Goal: Information Seeking & Learning: Learn about a topic

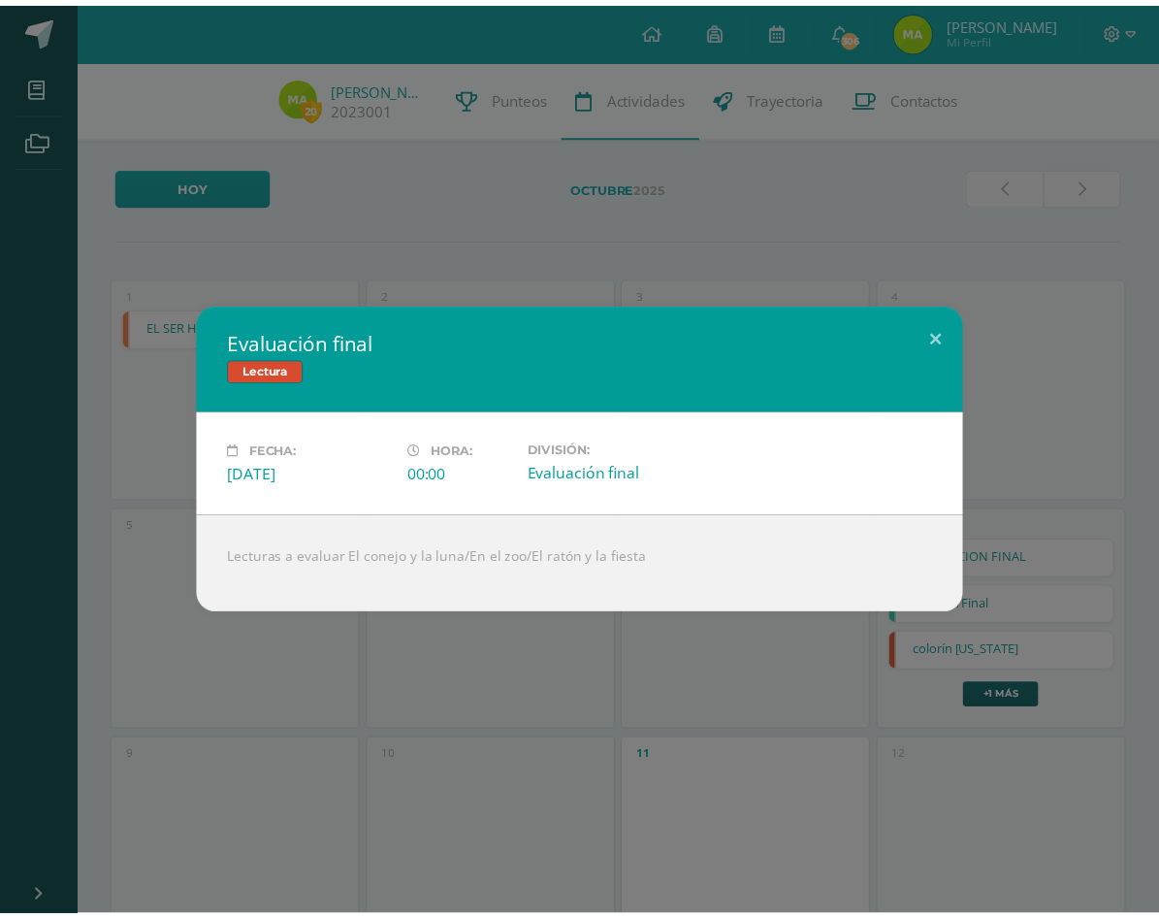
scroll to position [485, 0]
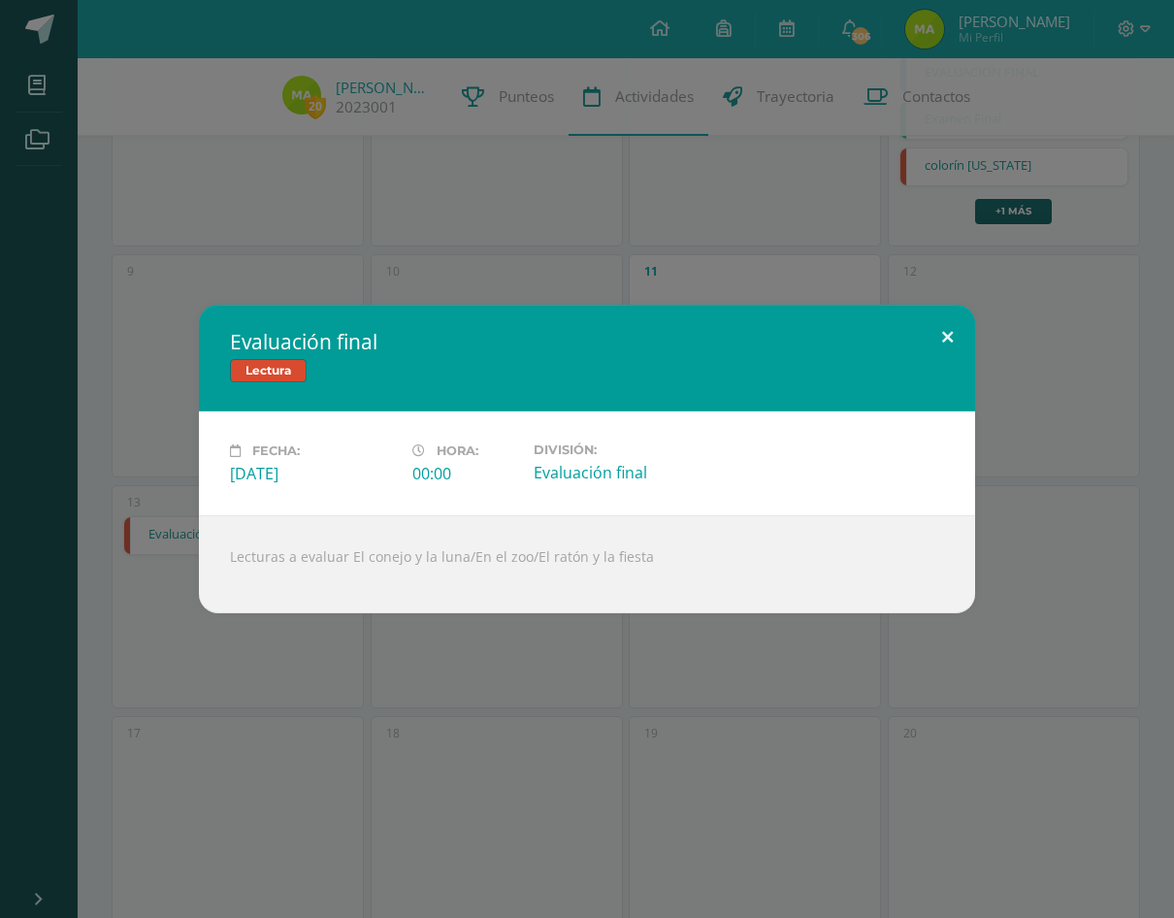
click at [949, 336] on button at bounding box center [947, 338] width 55 height 66
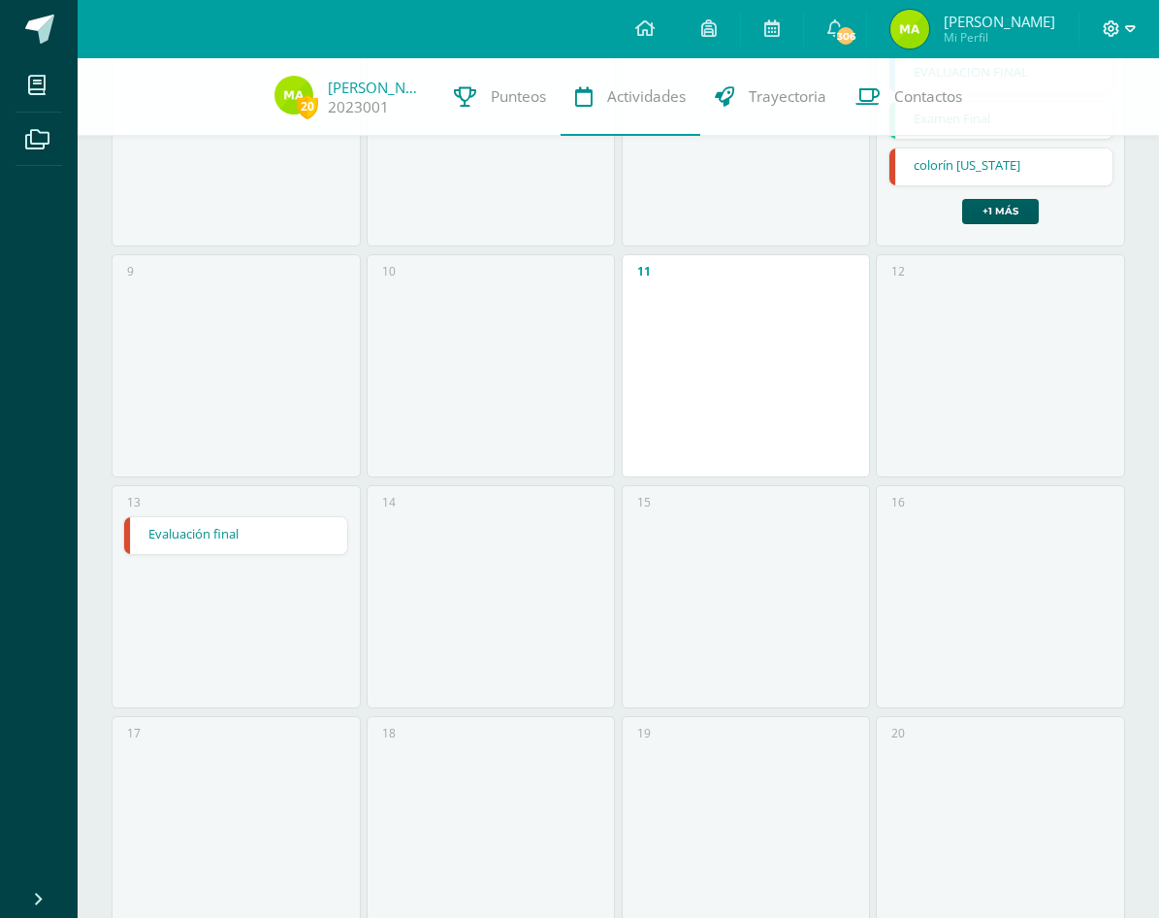
click at [1126, 25] on icon at bounding box center [1130, 28] width 11 height 17
click at [1098, 127] on span "Cerrar sesión" at bounding box center [1068, 132] width 87 height 18
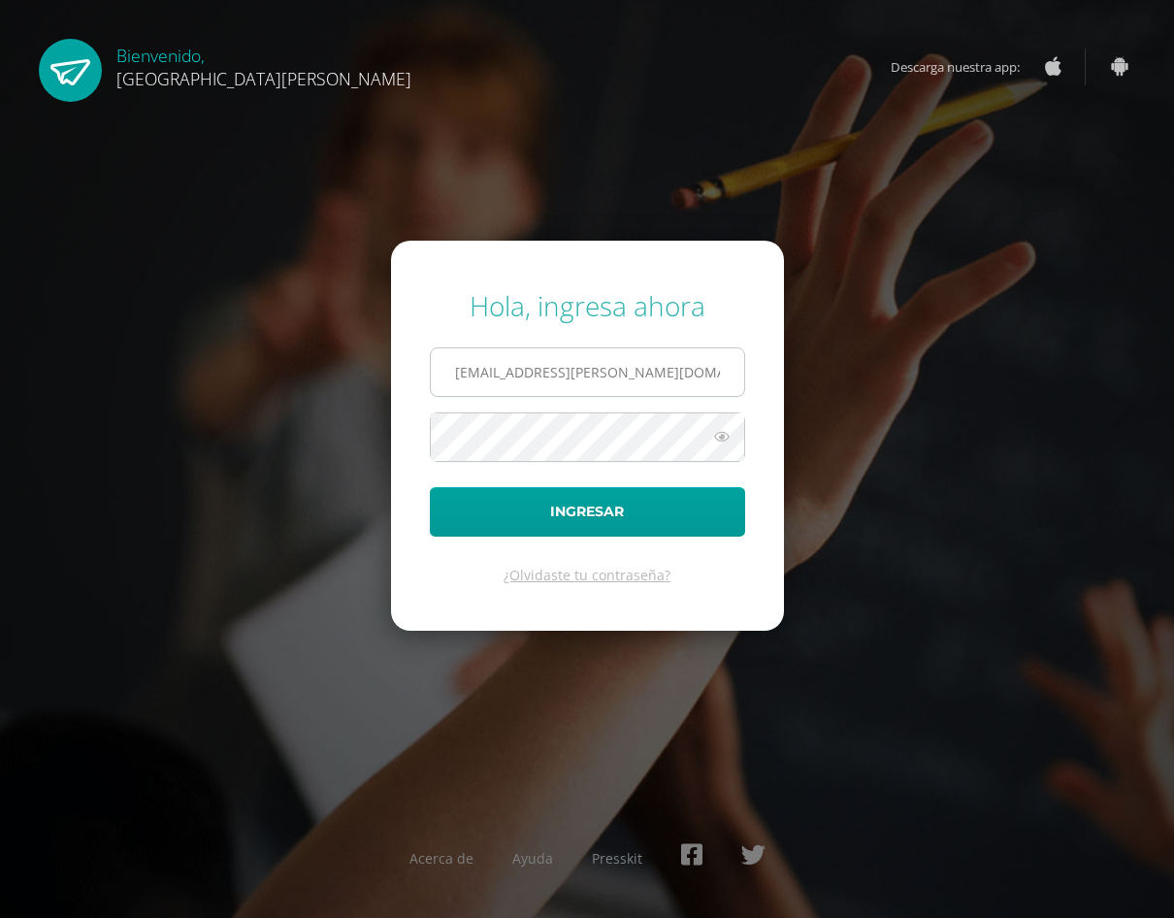
click at [679, 389] on input "miaisabella@fatima.edoo.gt" at bounding box center [587, 372] width 313 height 48
type input "annasophia@fatima.edoo"
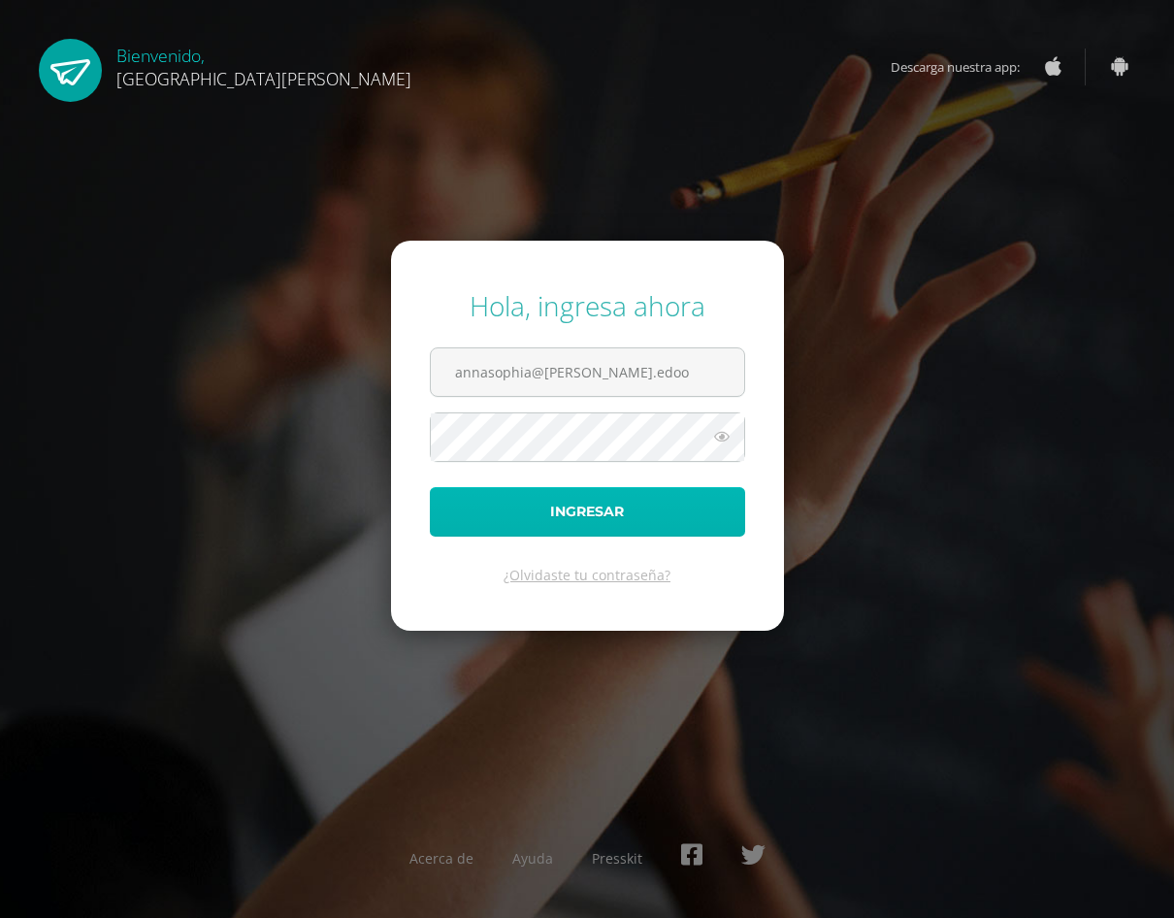
click at [652, 506] on button "Ingresar" at bounding box center [587, 511] width 315 height 49
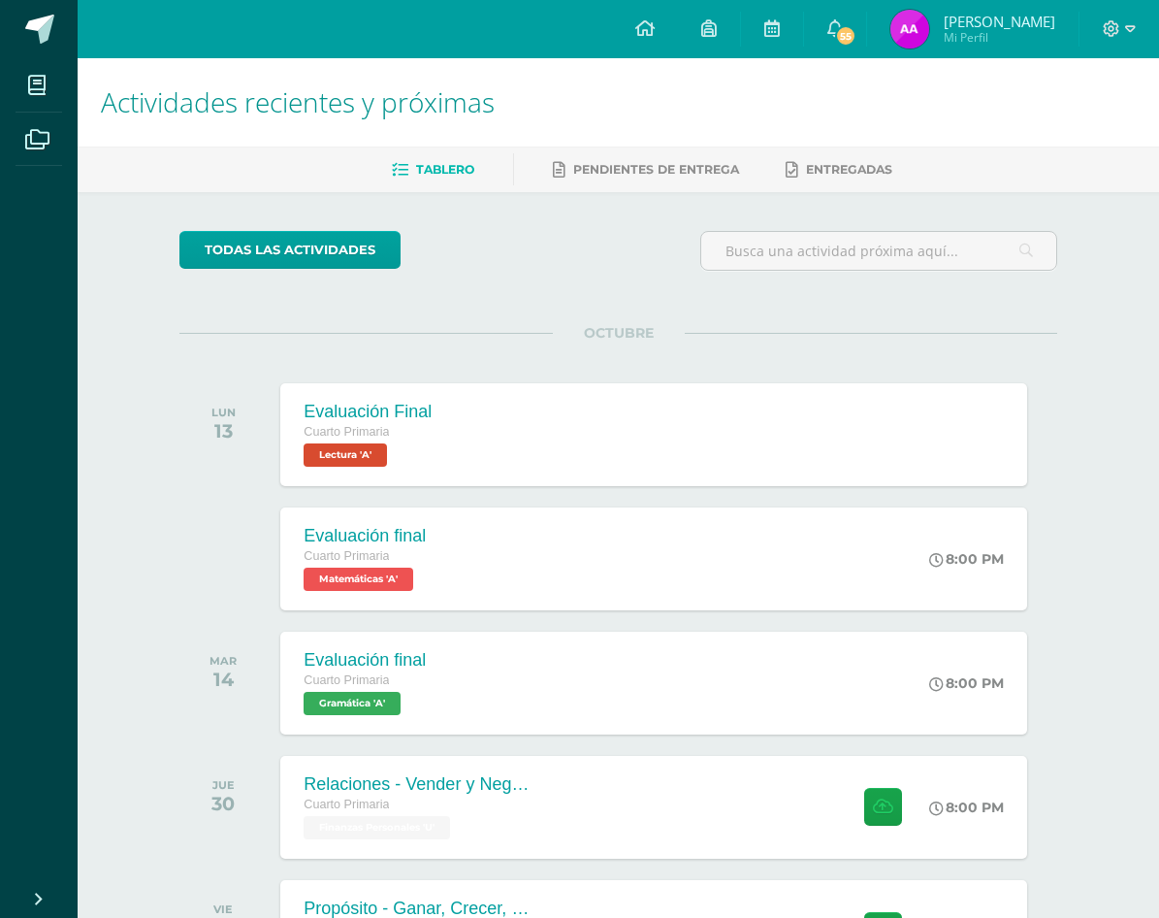
click at [929, 25] on img at bounding box center [909, 29] width 39 height 39
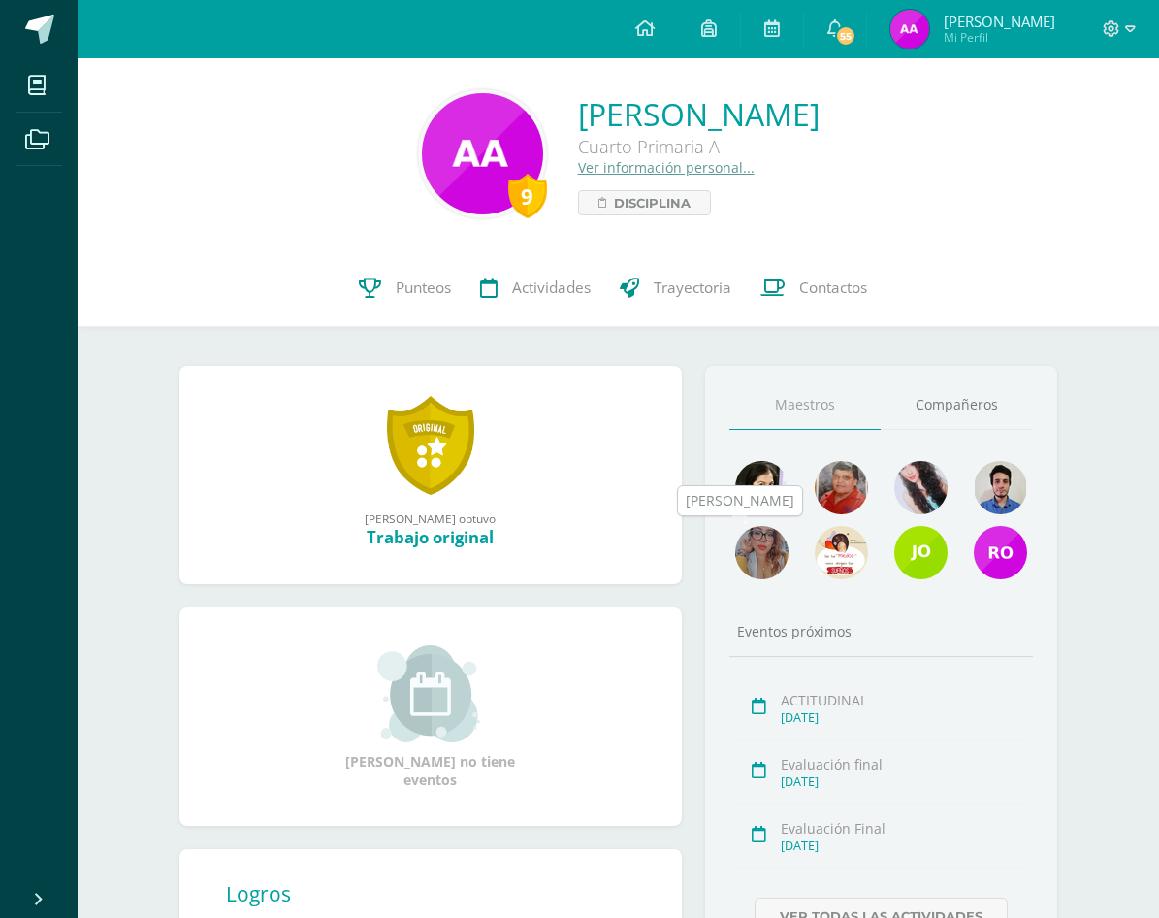
click at [767, 547] on img at bounding box center [761, 552] width 53 height 53
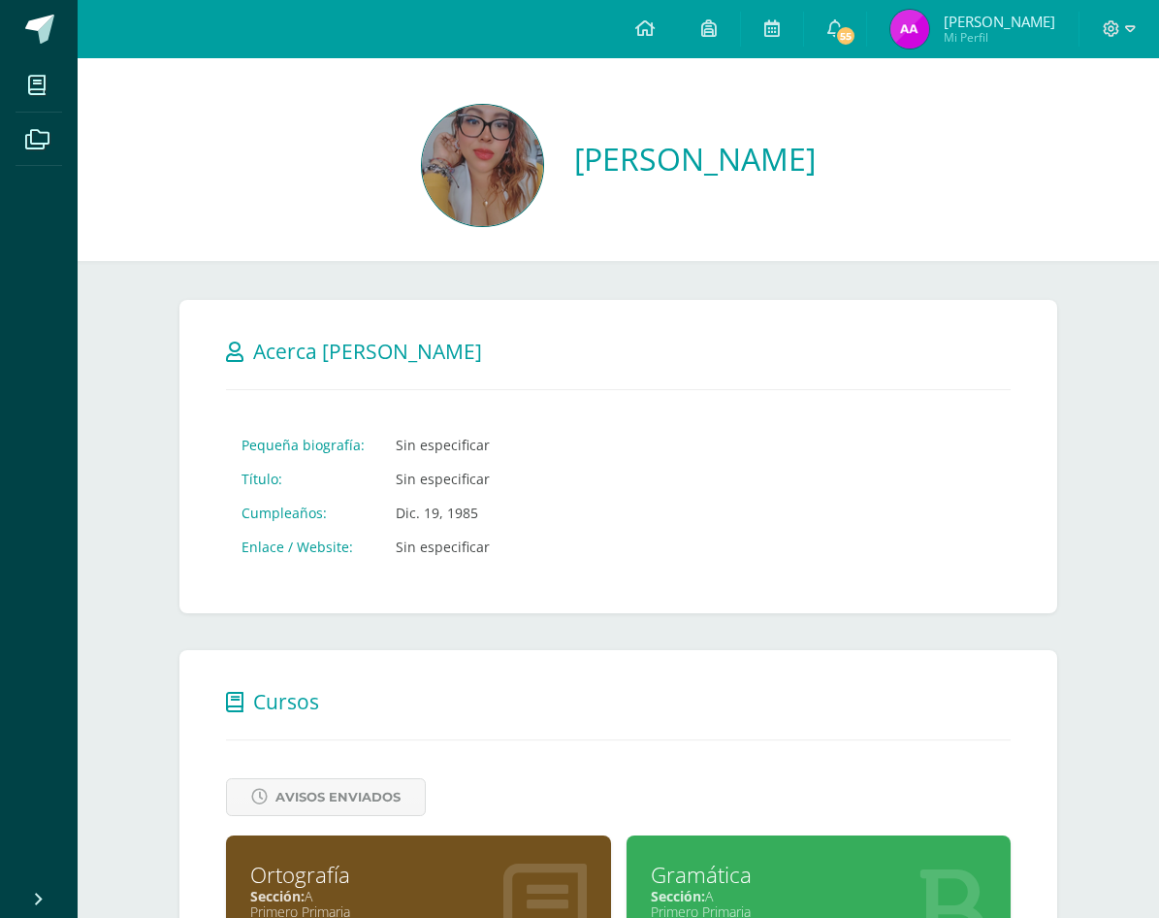
click at [929, 22] on img at bounding box center [909, 29] width 39 height 39
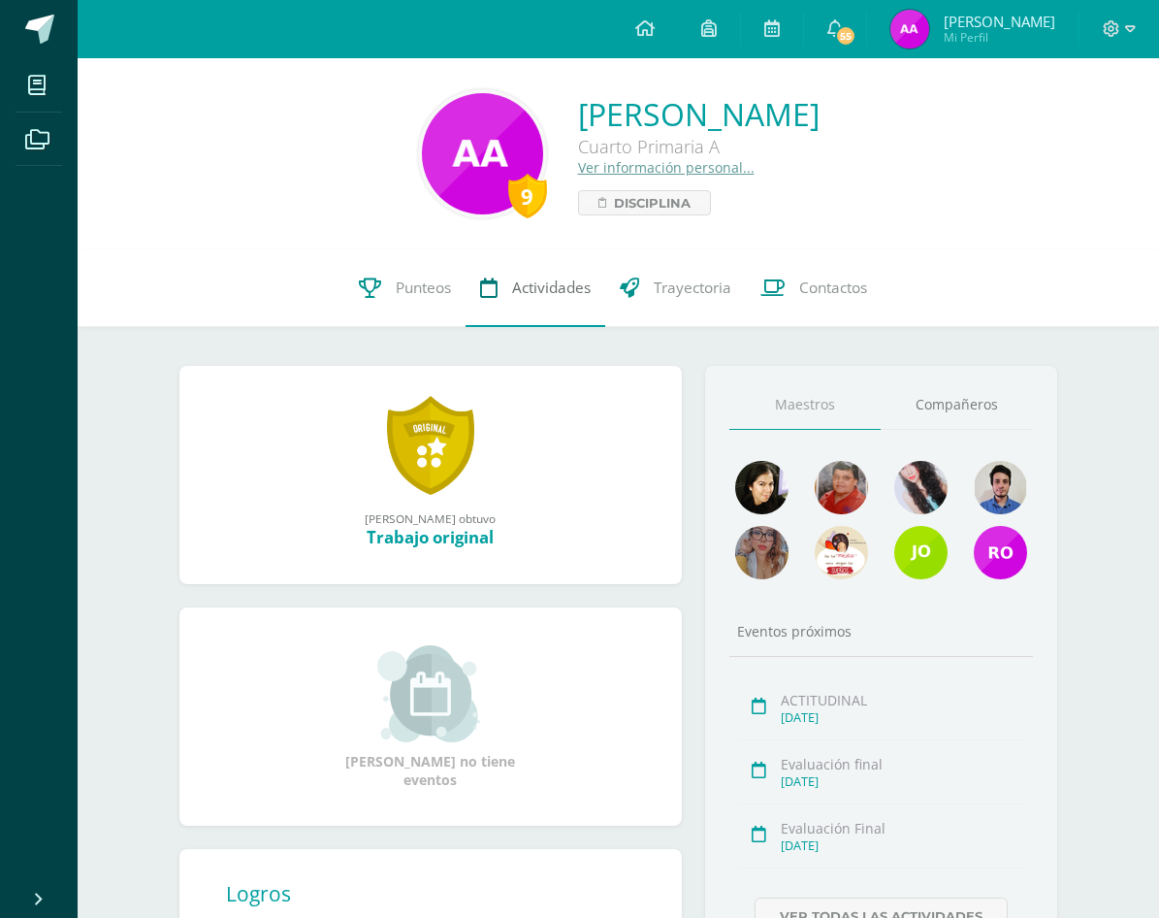
click at [542, 285] on span "Actividades" at bounding box center [551, 287] width 79 height 20
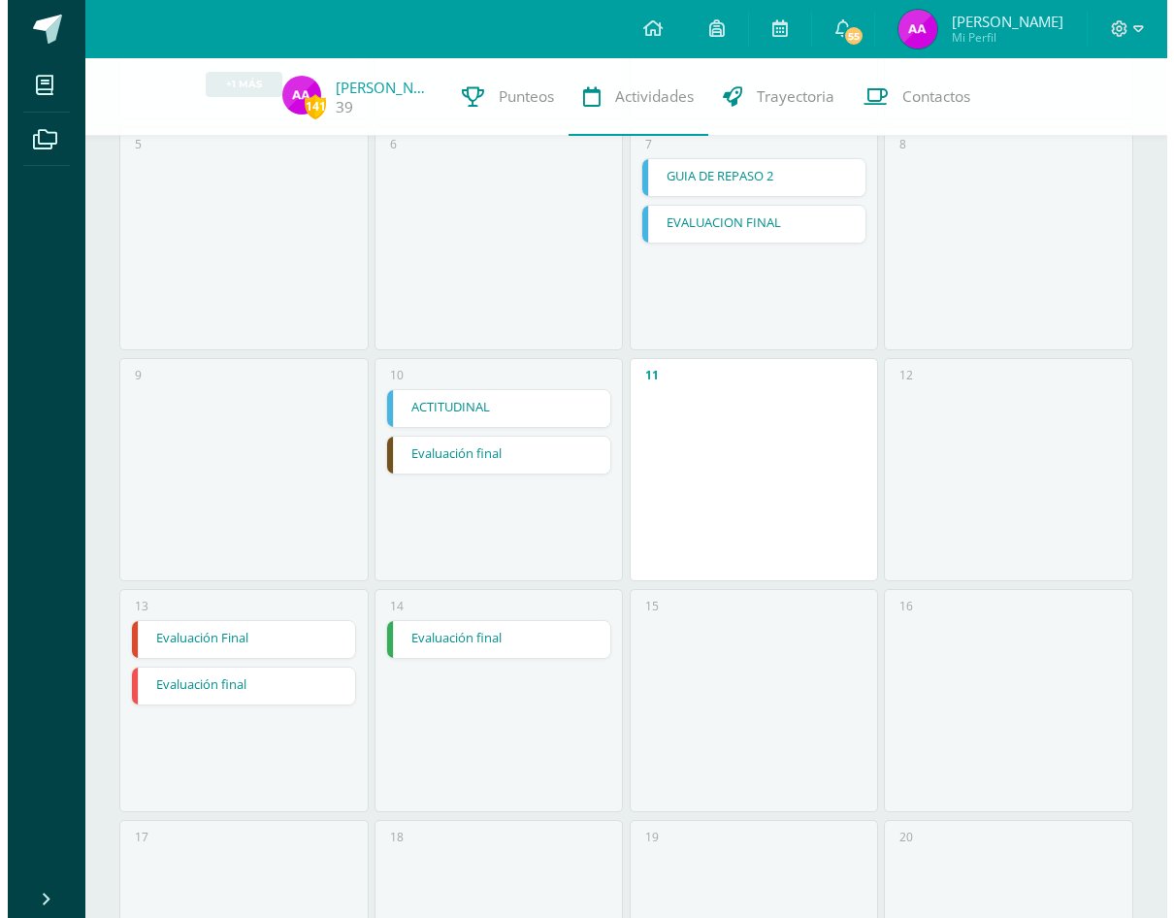
scroll to position [485, 0]
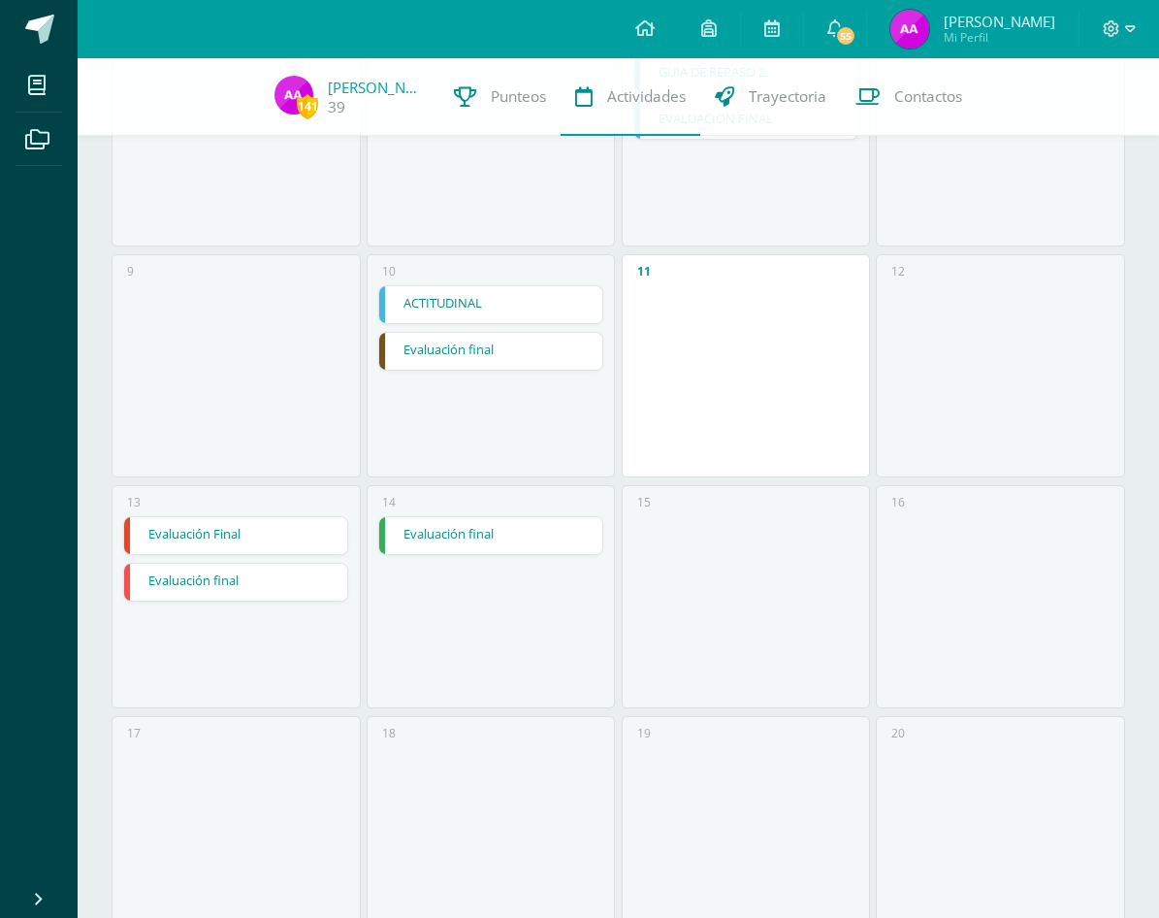
click at [243, 532] on link "Evaluación Final" at bounding box center [235, 535] width 223 height 37
